Goal: Find specific page/section: Find specific page/section

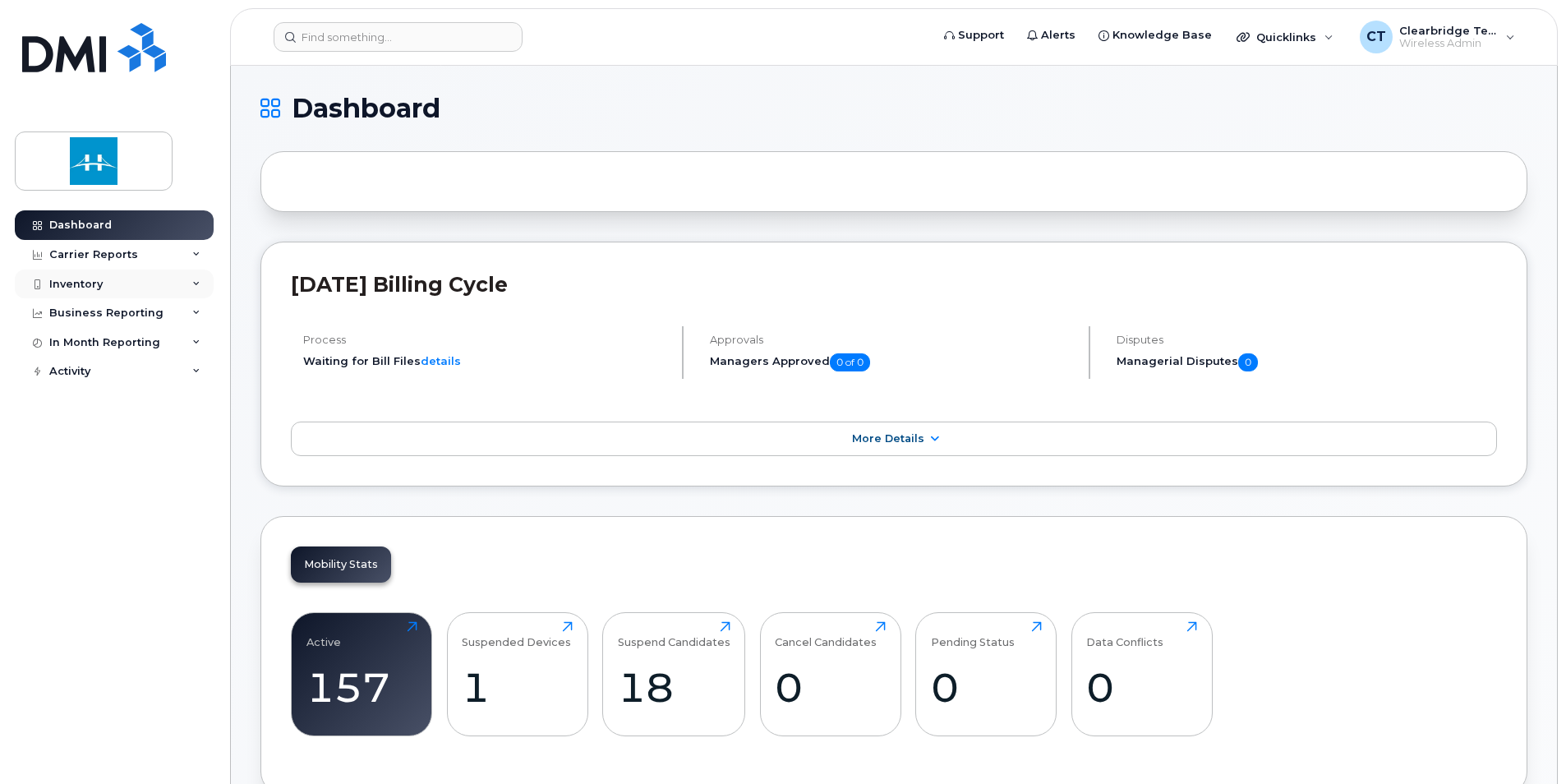
click at [97, 288] on div "Inventory" at bounding box center [76, 284] width 53 height 13
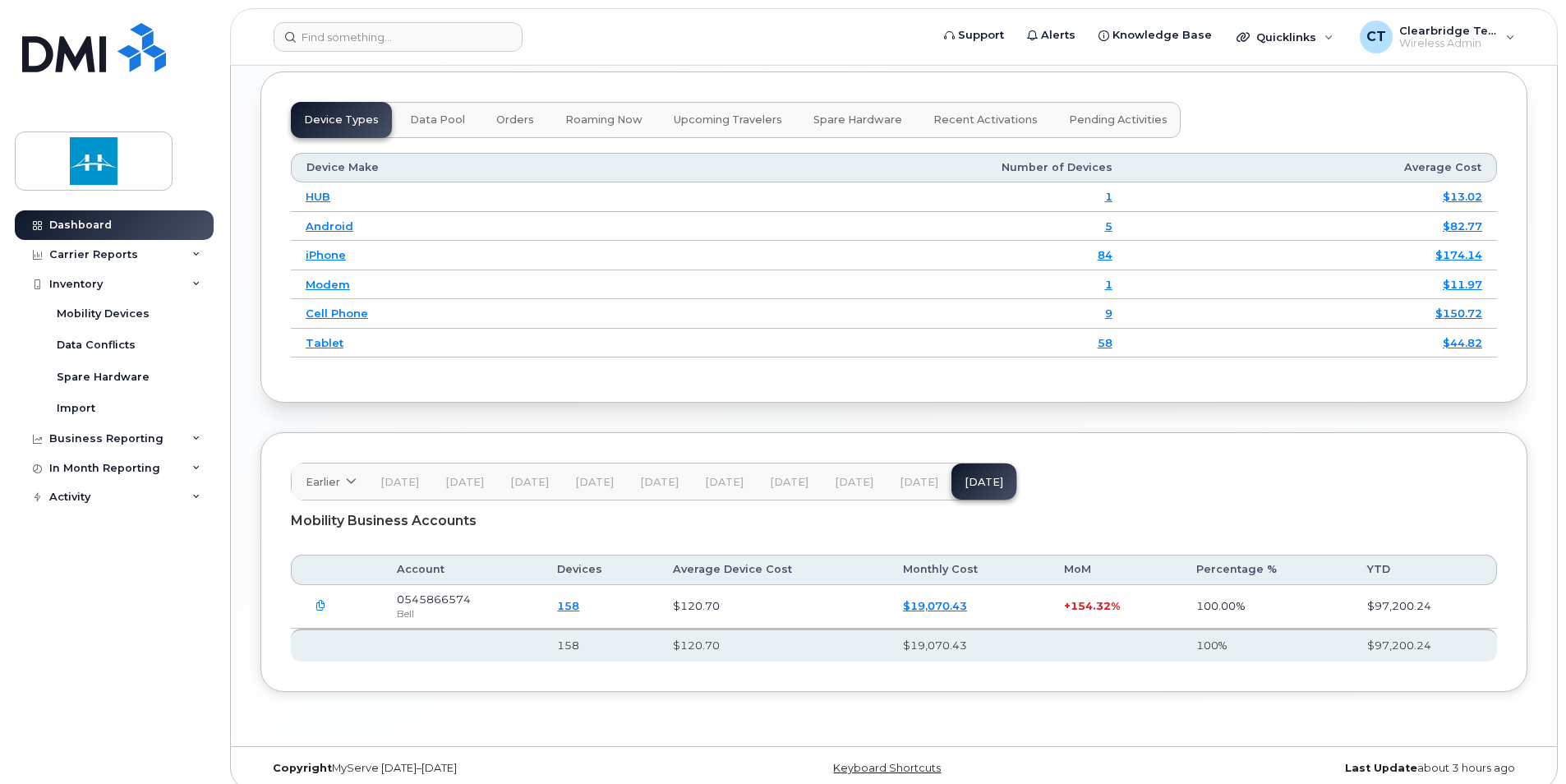
scroll to position [2068, 0]
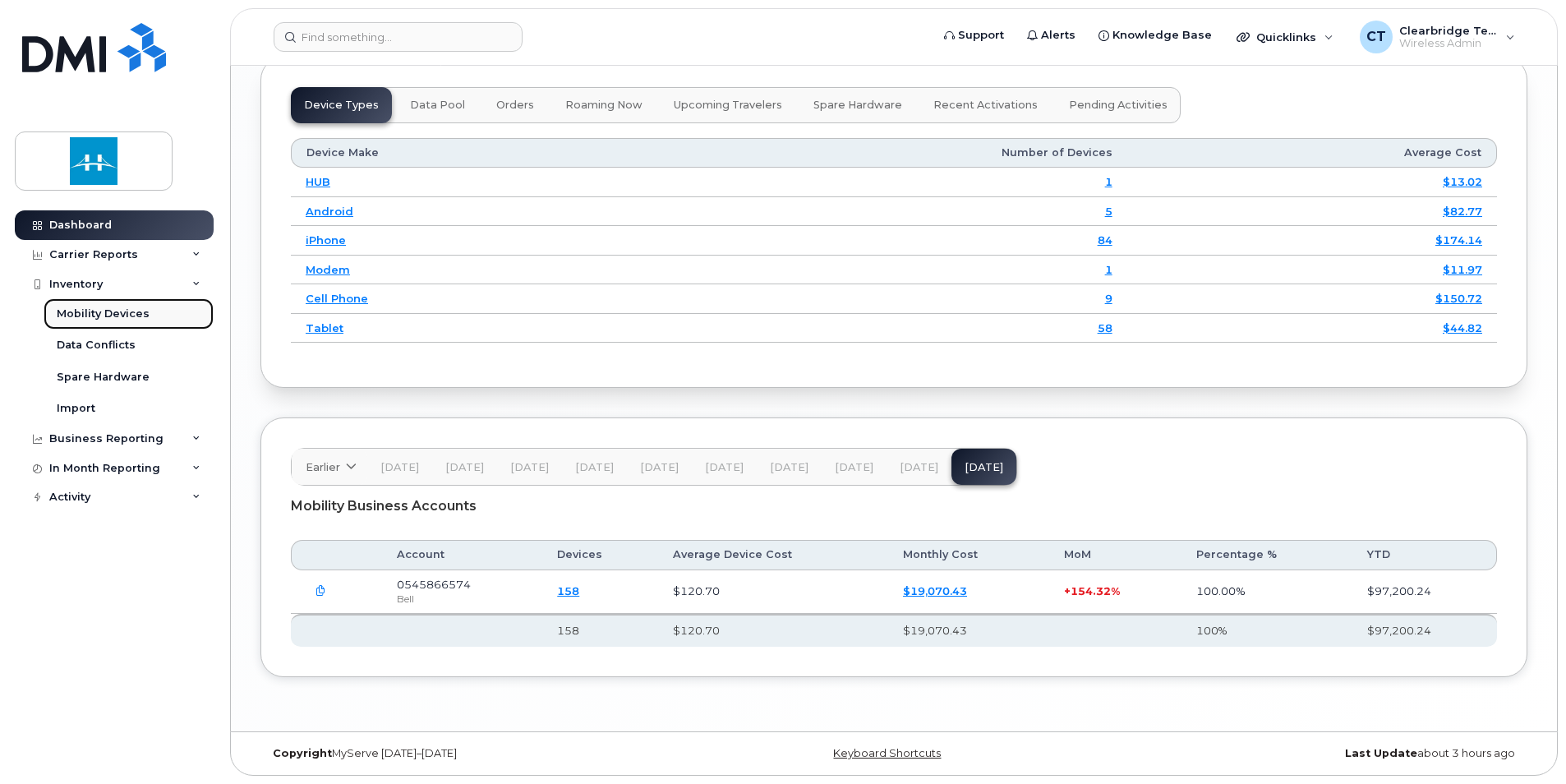
click at [94, 313] on div "Mobility Devices" at bounding box center [104, 313] width 93 height 15
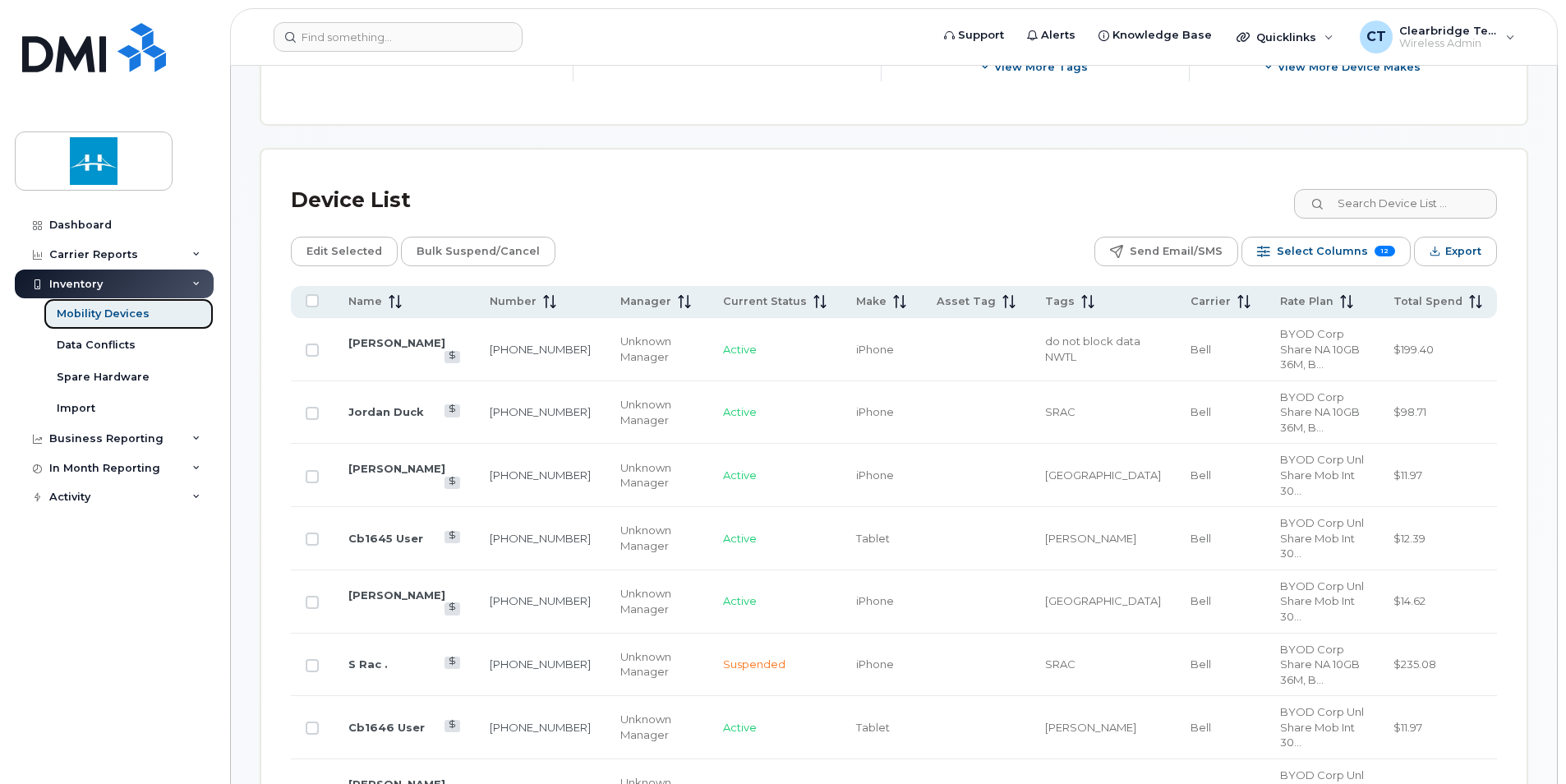
scroll to position [739, 0]
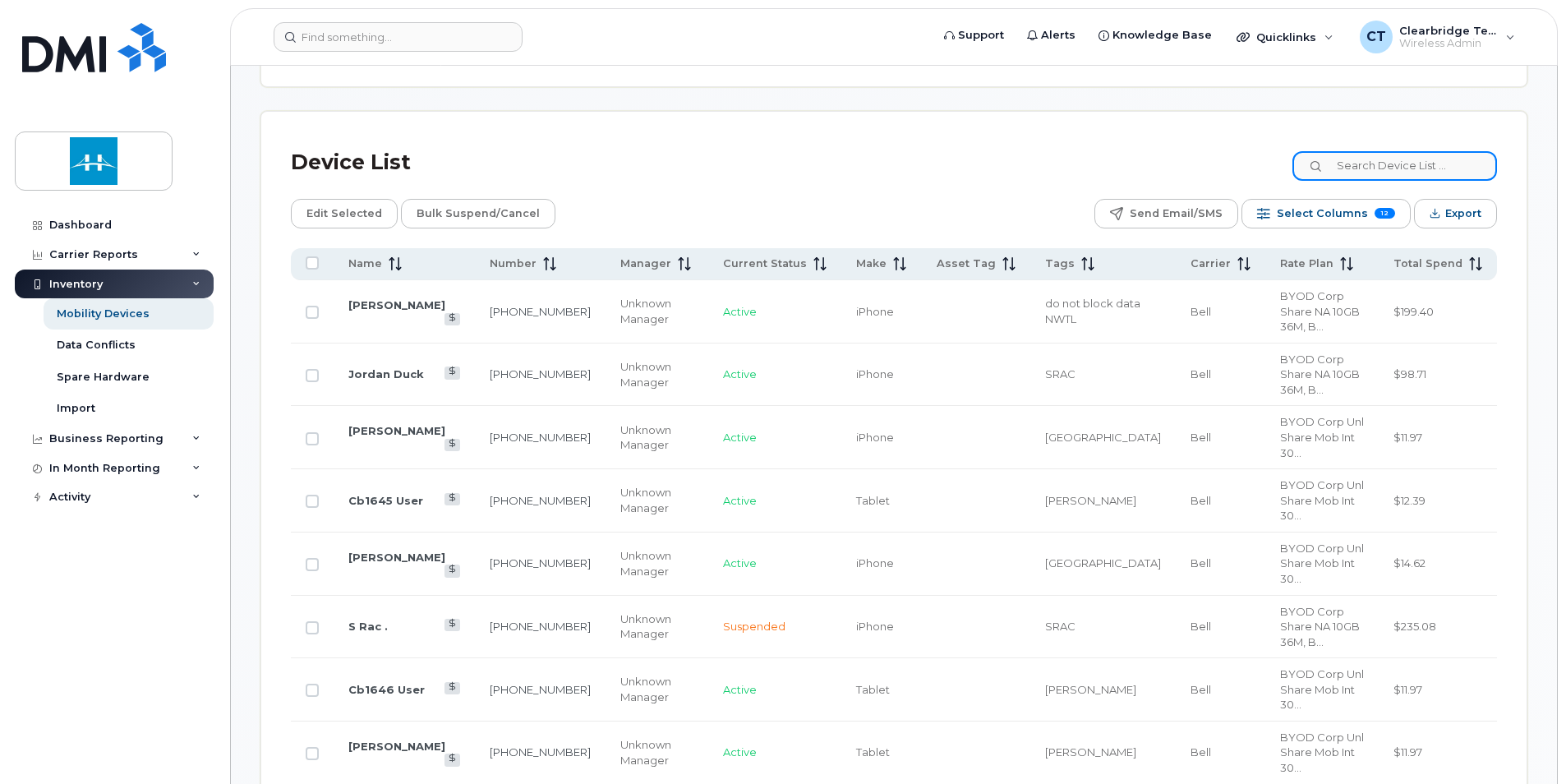
click at [1376, 163] on input at bounding box center [1394, 166] width 204 height 29
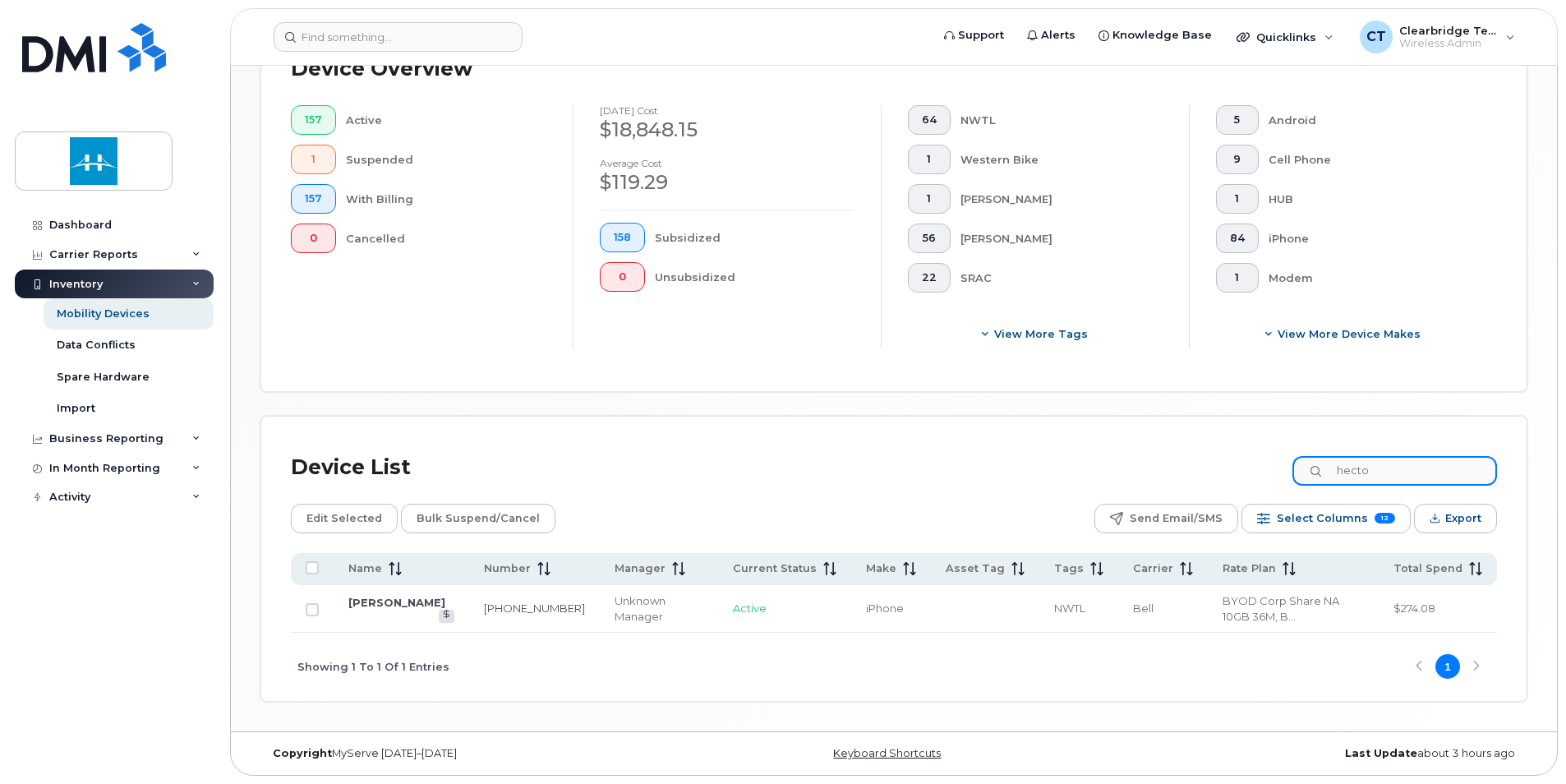
type input "hecto"
click at [400, 613] on td "[PERSON_NAME]" at bounding box center [401, 608] width 135 height 47
click at [406, 605] on link "[PERSON_NAME]" at bounding box center [397, 602] width 97 height 13
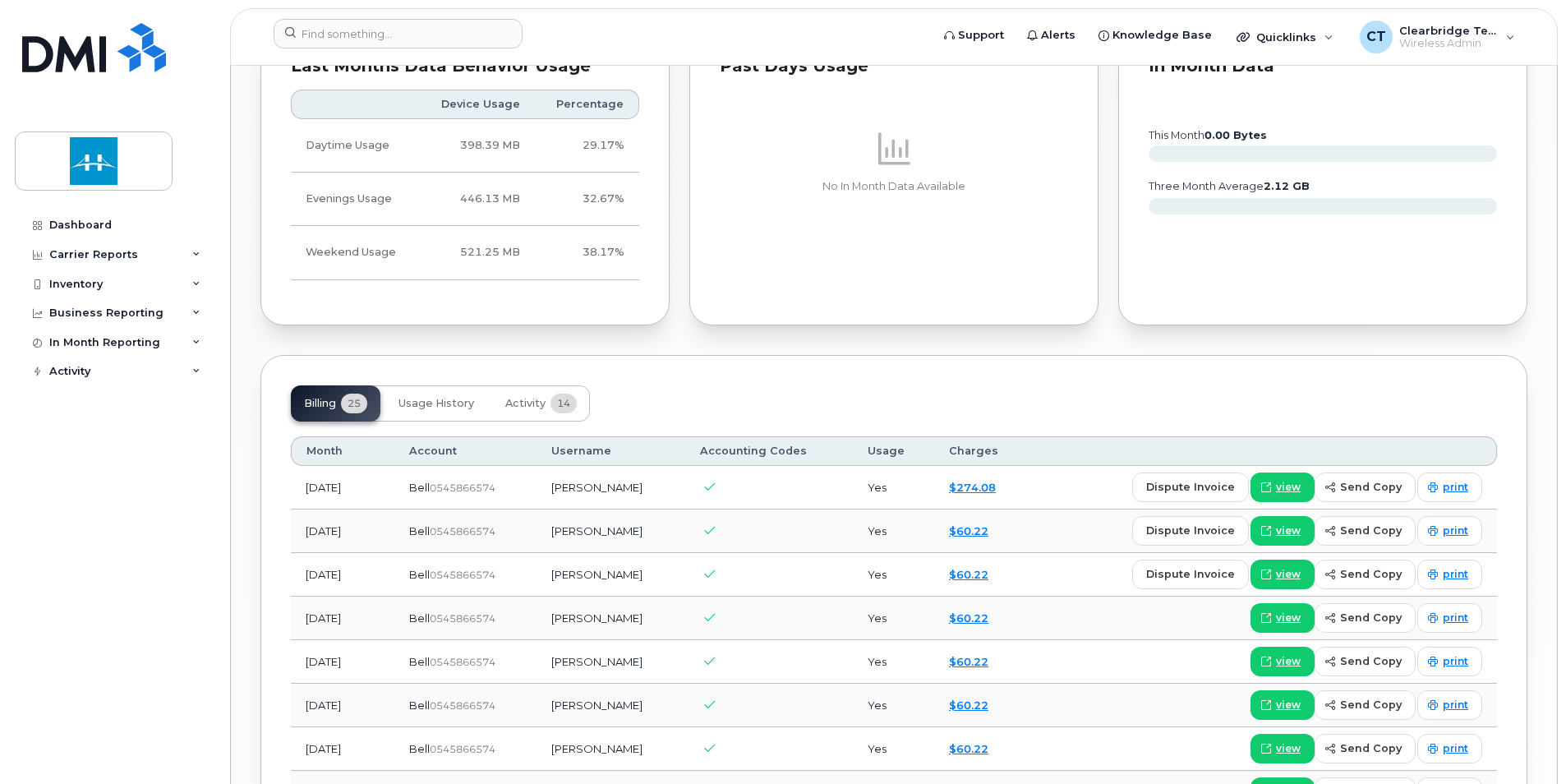
scroll to position [925, 0]
click at [1286, 490] on span "view" at bounding box center [1288, 486] width 25 height 15
click at [90, 226] on div "Dashboard" at bounding box center [80, 224] width 62 height 13
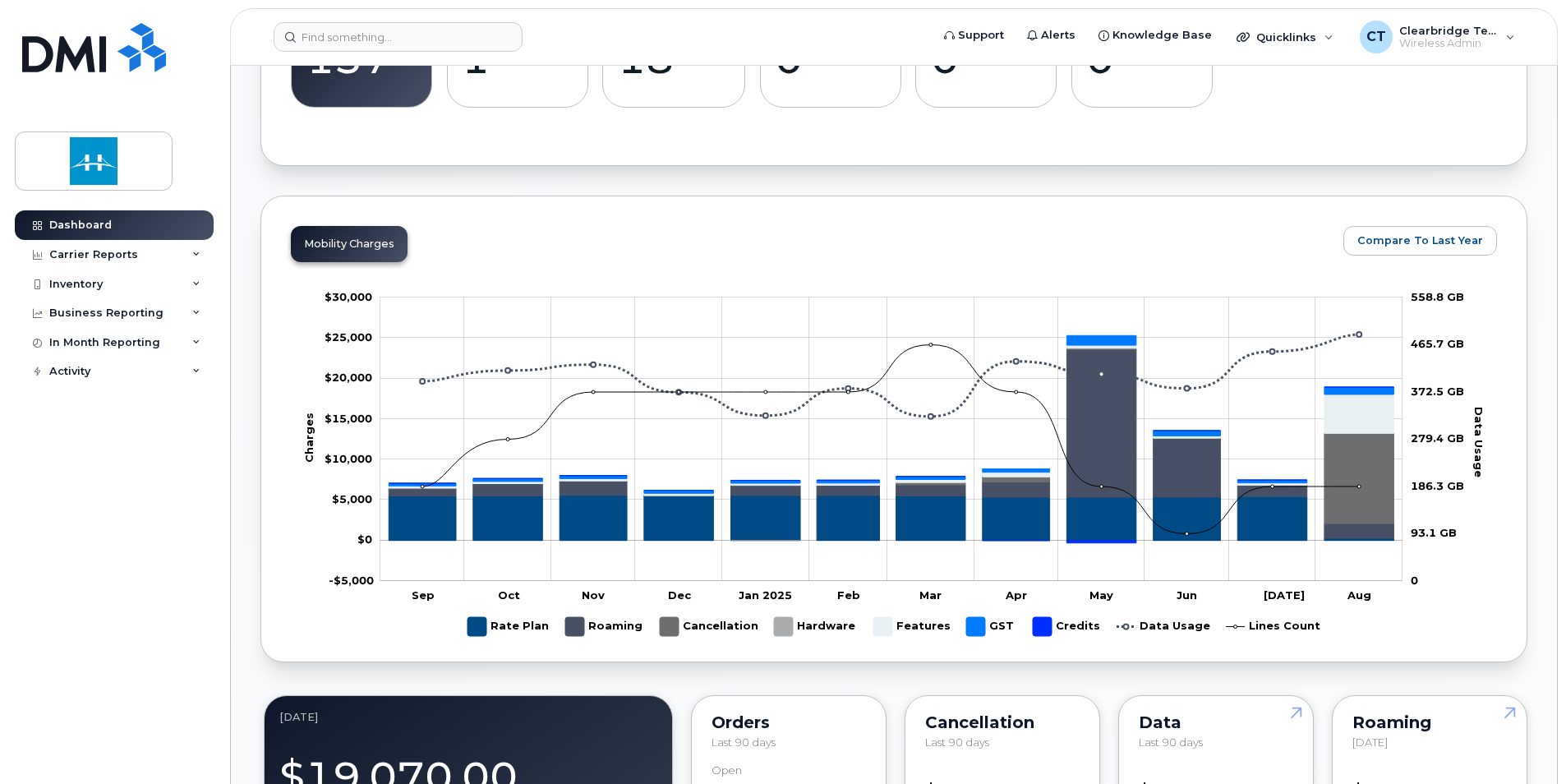
scroll to position [657, 0]
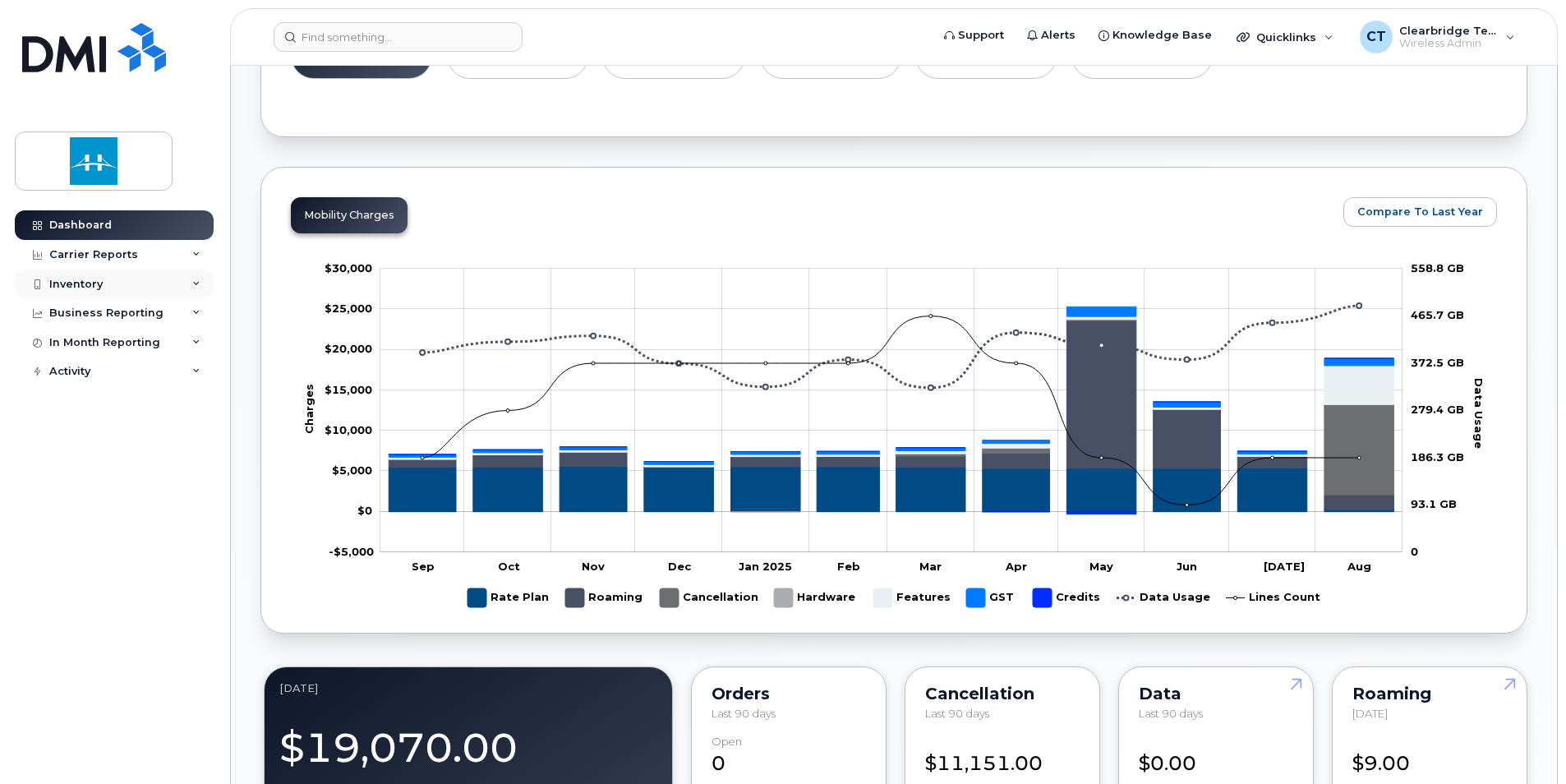
click at [91, 292] on div "Inventory" at bounding box center [114, 284] width 199 height 29
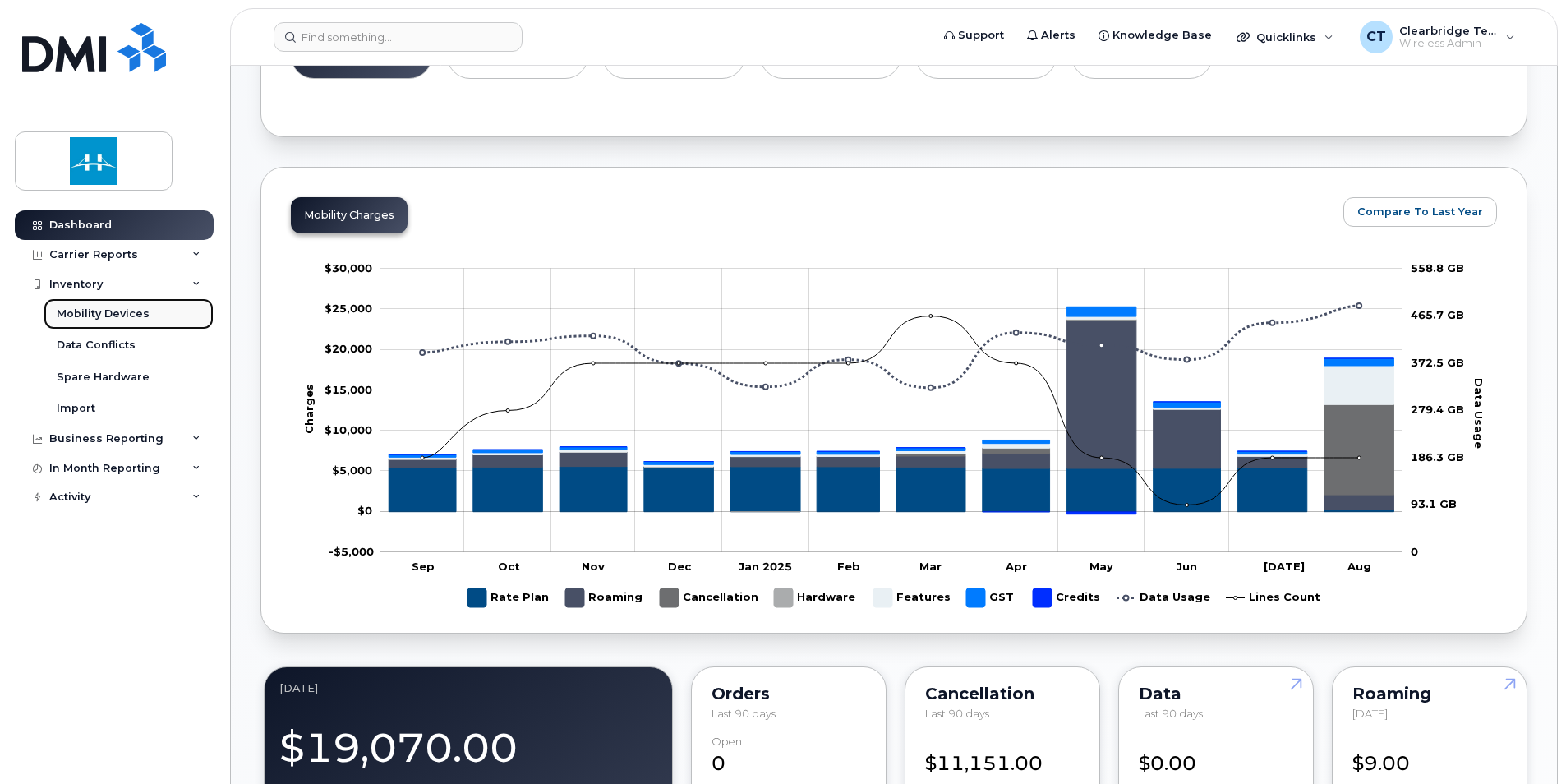
click at [109, 319] on div "Mobility Devices" at bounding box center [104, 313] width 93 height 15
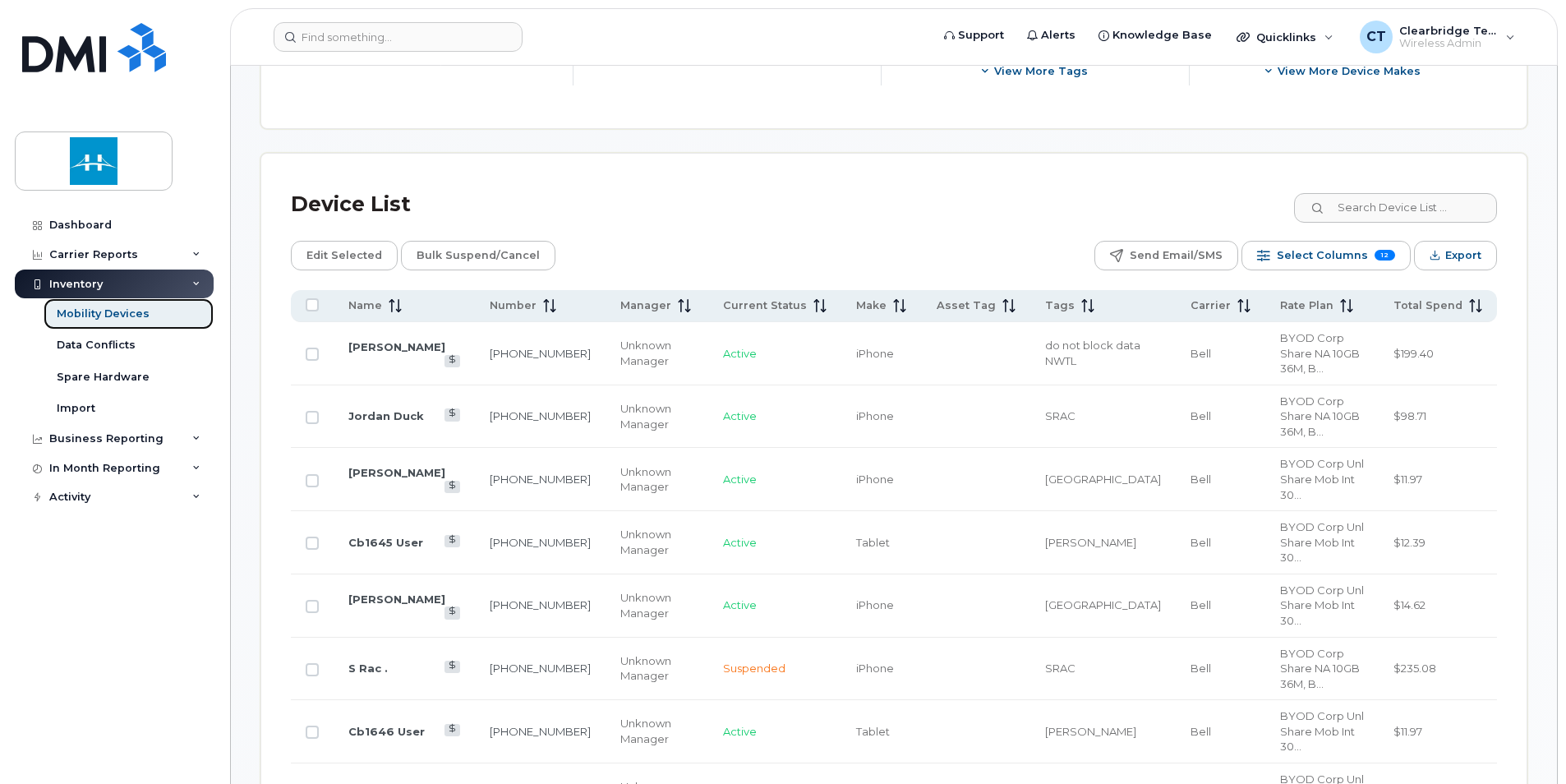
scroll to position [739, 0]
